Goal: Task Accomplishment & Management: Manage account settings

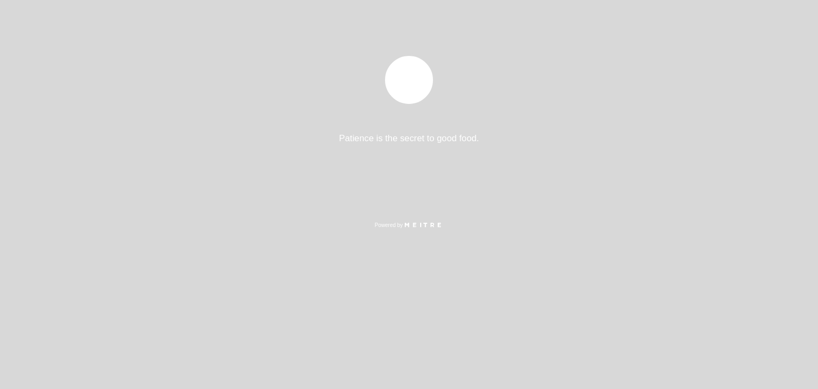
select select "es"
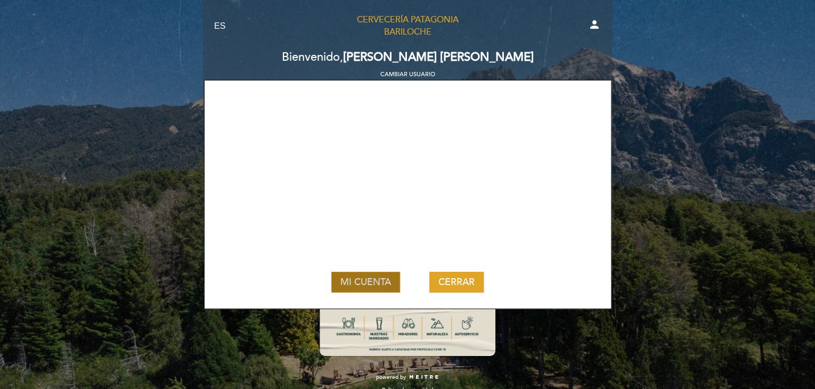
click at [364, 275] on button "MI CUENTA" at bounding box center [365, 282] width 69 height 20
select select "es"
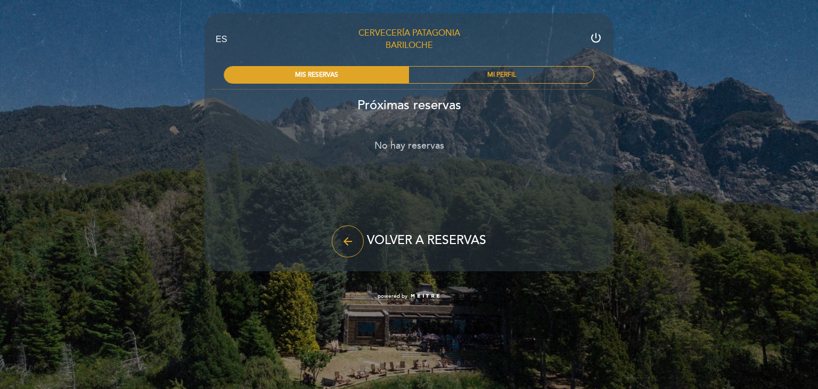
click at [718, 92] on div "EN ES PT Cervecería Patagonia Bariloche power_settings_new MIS RESERVAS MI PERF…" at bounding box center [409, 155] width 818 height 310
drag, startPoint x: 423, startPoint y: 234, endPoint x: 512, endPoint y: 78, distance: 179.1
click at [512, 78] on header "EN ES PT Cervecería Patagonia Bariloche power_settings_new MIS RESERVAS MI PERF…" at bounding box center [408, 142] width 409 height 258
click at [512, 78] on div "MI PERFIL" at bounding box center [501, 75] width 185 height 17
